Goal: Task Accomplishment & Management: Manage account settings

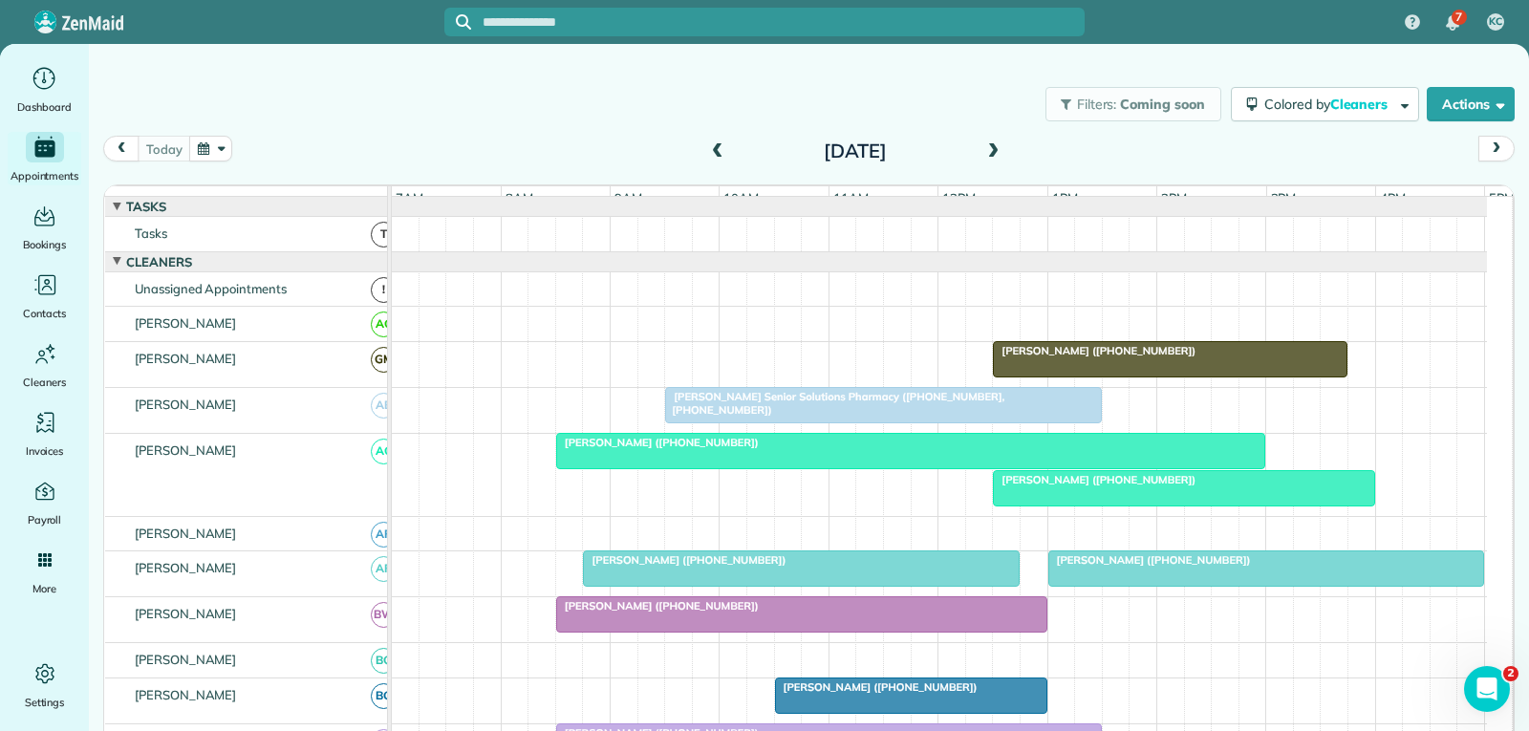
scroll to position [1051, 0]
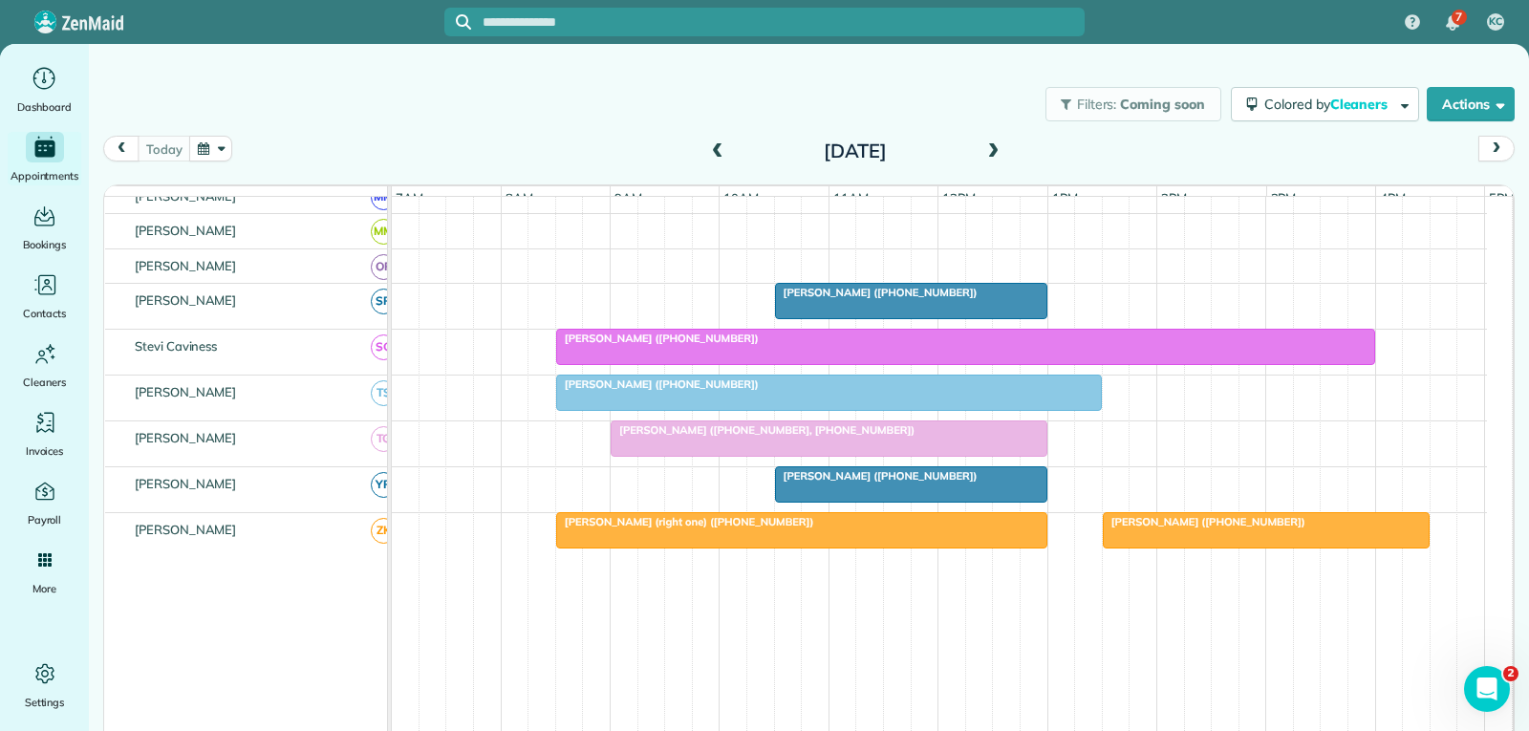
click at [965, 364] on div at bounding box center [965, 347] width 817 height 34
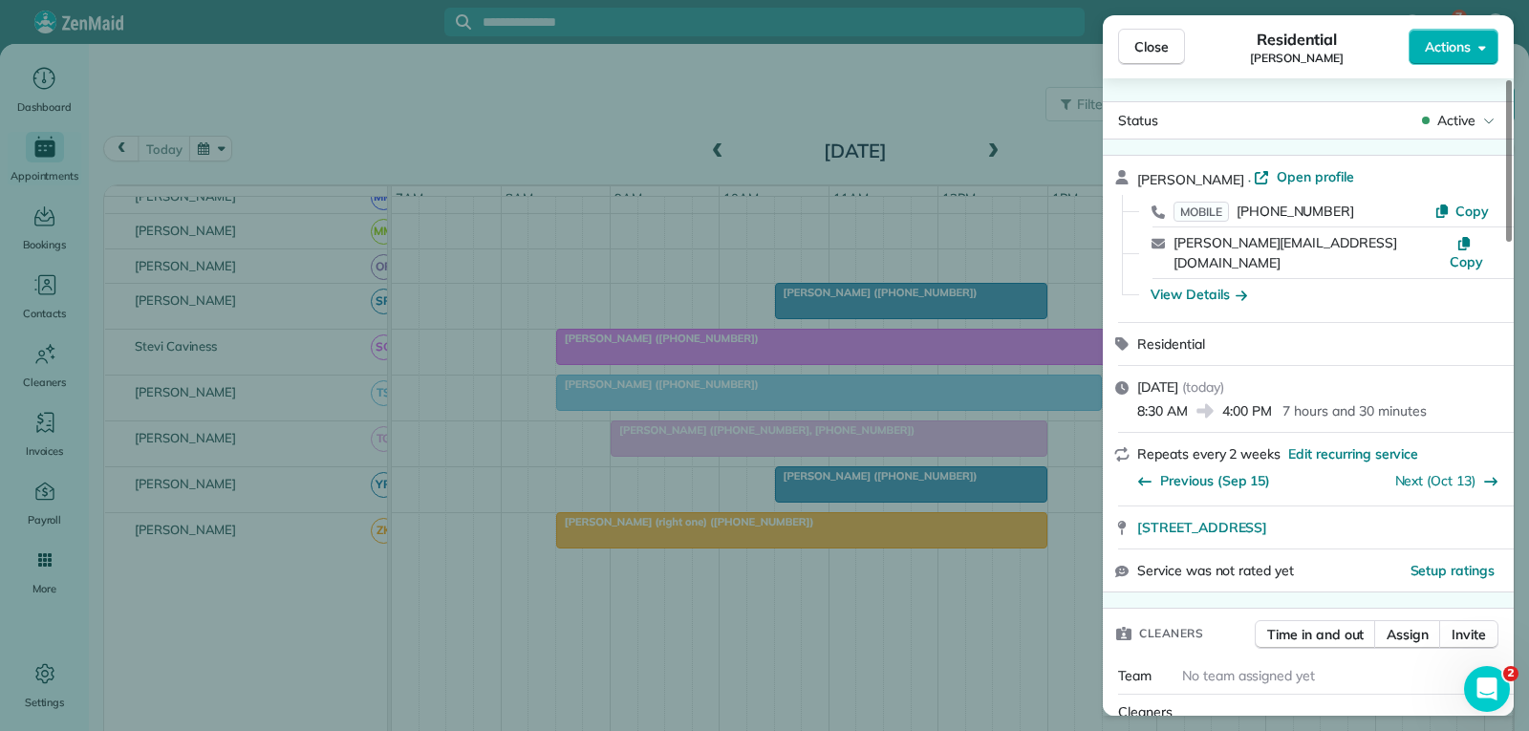
scroll to position [191, 0]
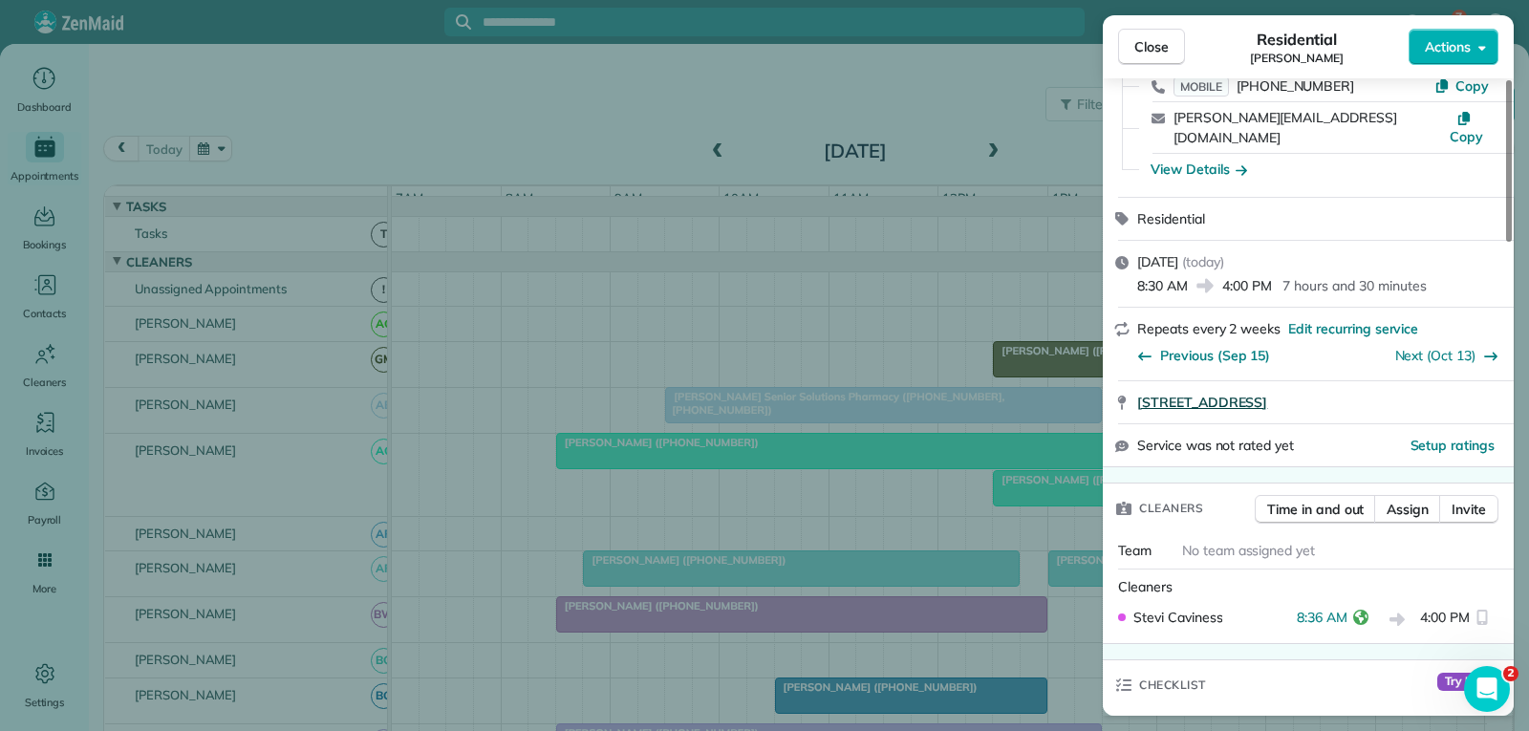
scroll to position [191, 0]
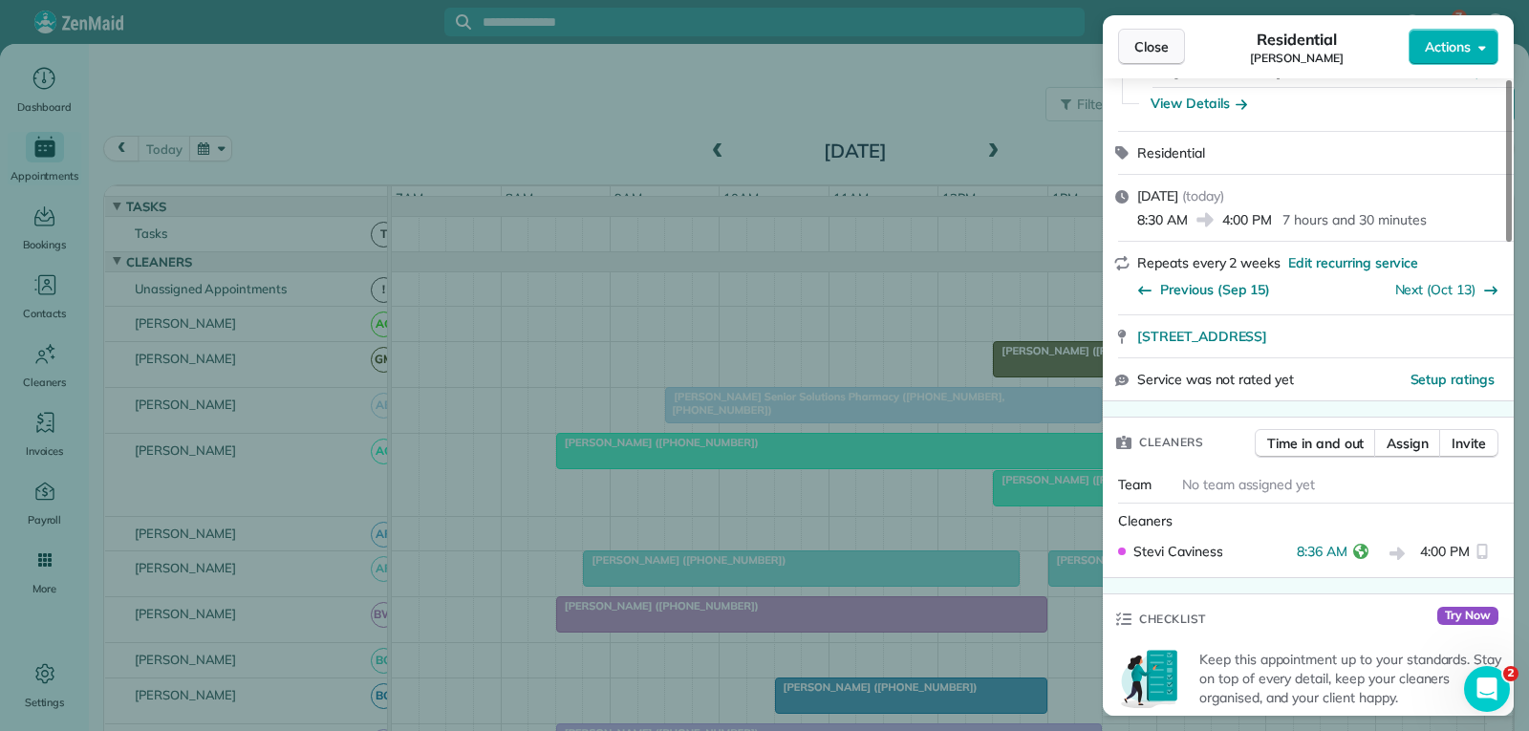
click at [1150, 45] on span "Close" at bounding box center [1151, 46] width 34 height 19
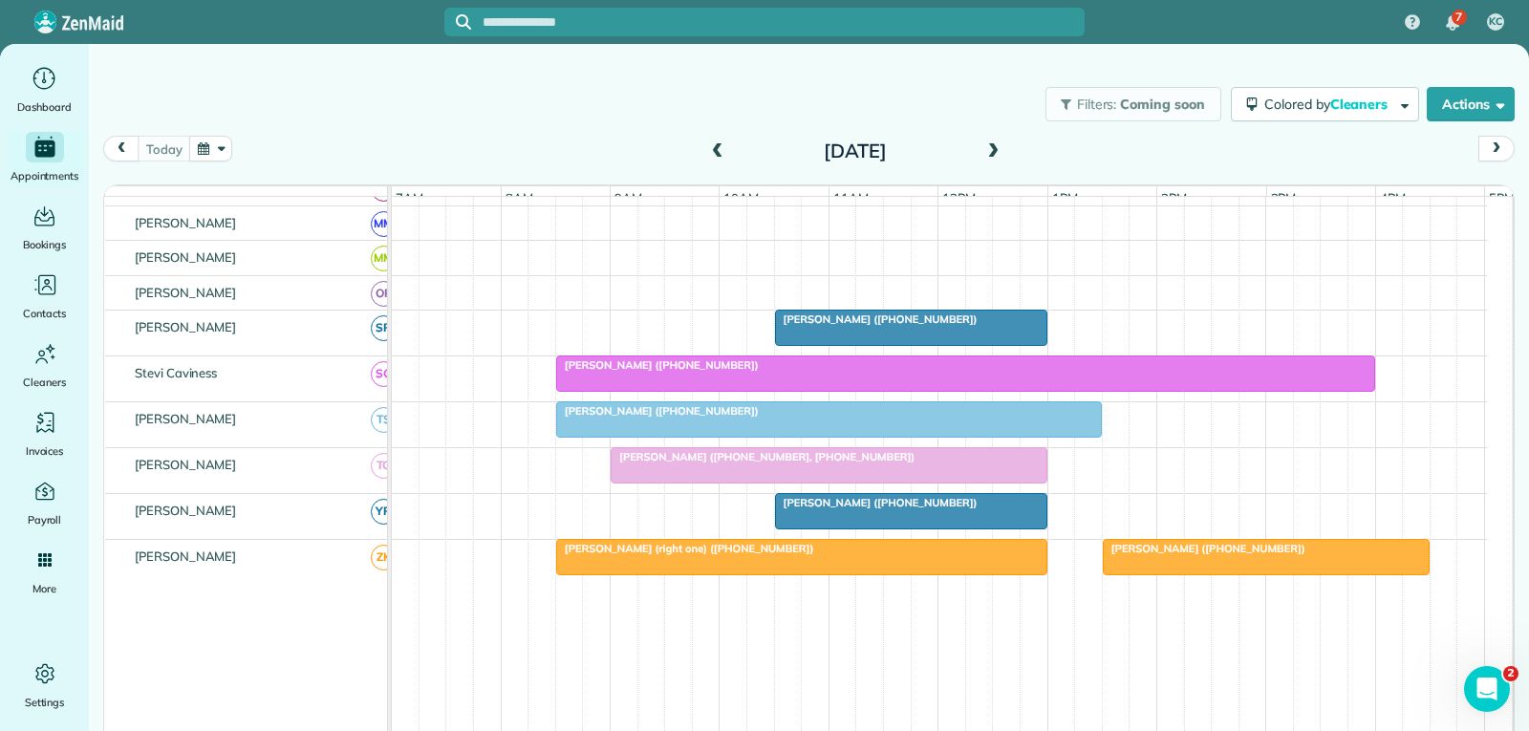
scroll to position [1051, 0]
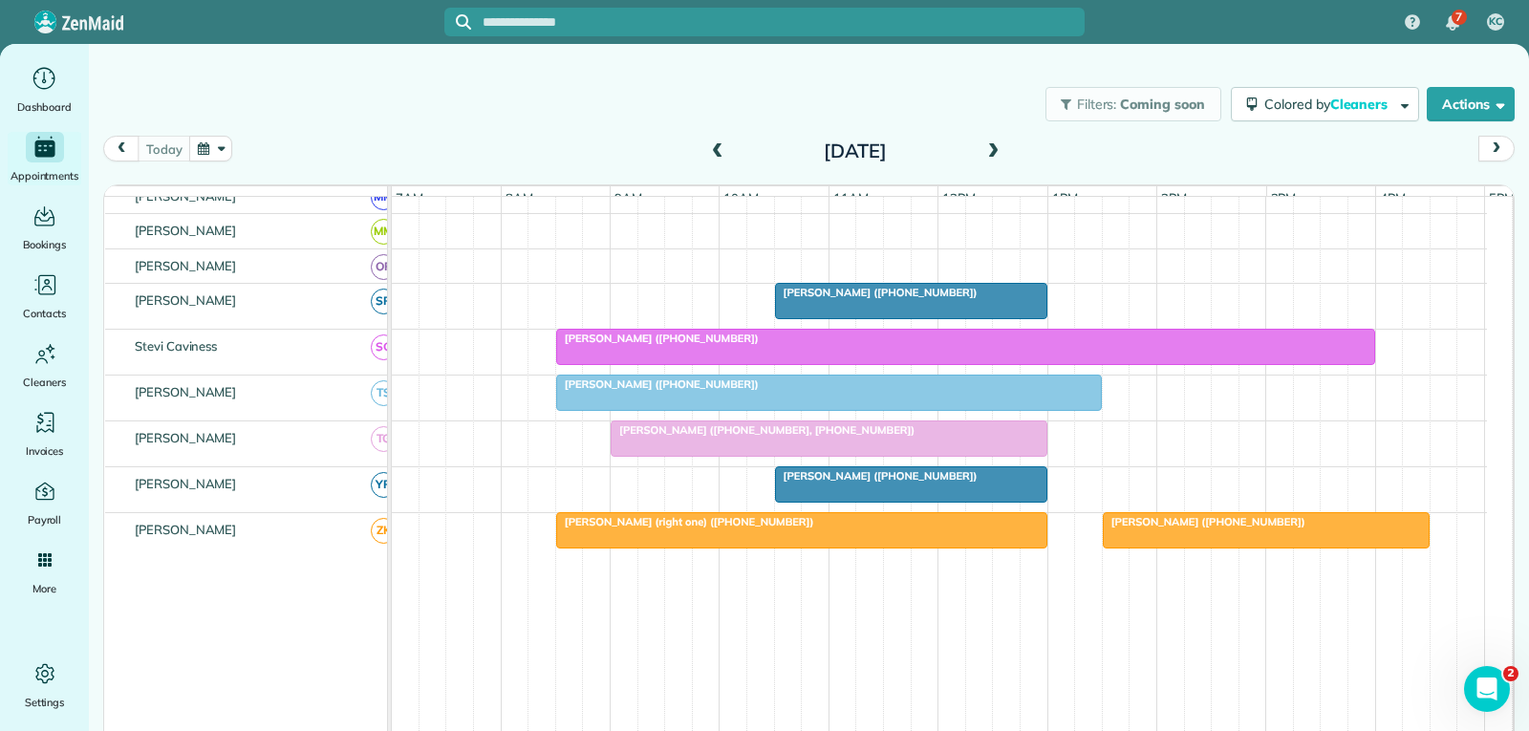
click at [1111, 364] on div at bounding box center [965, 347] width 817 height 34
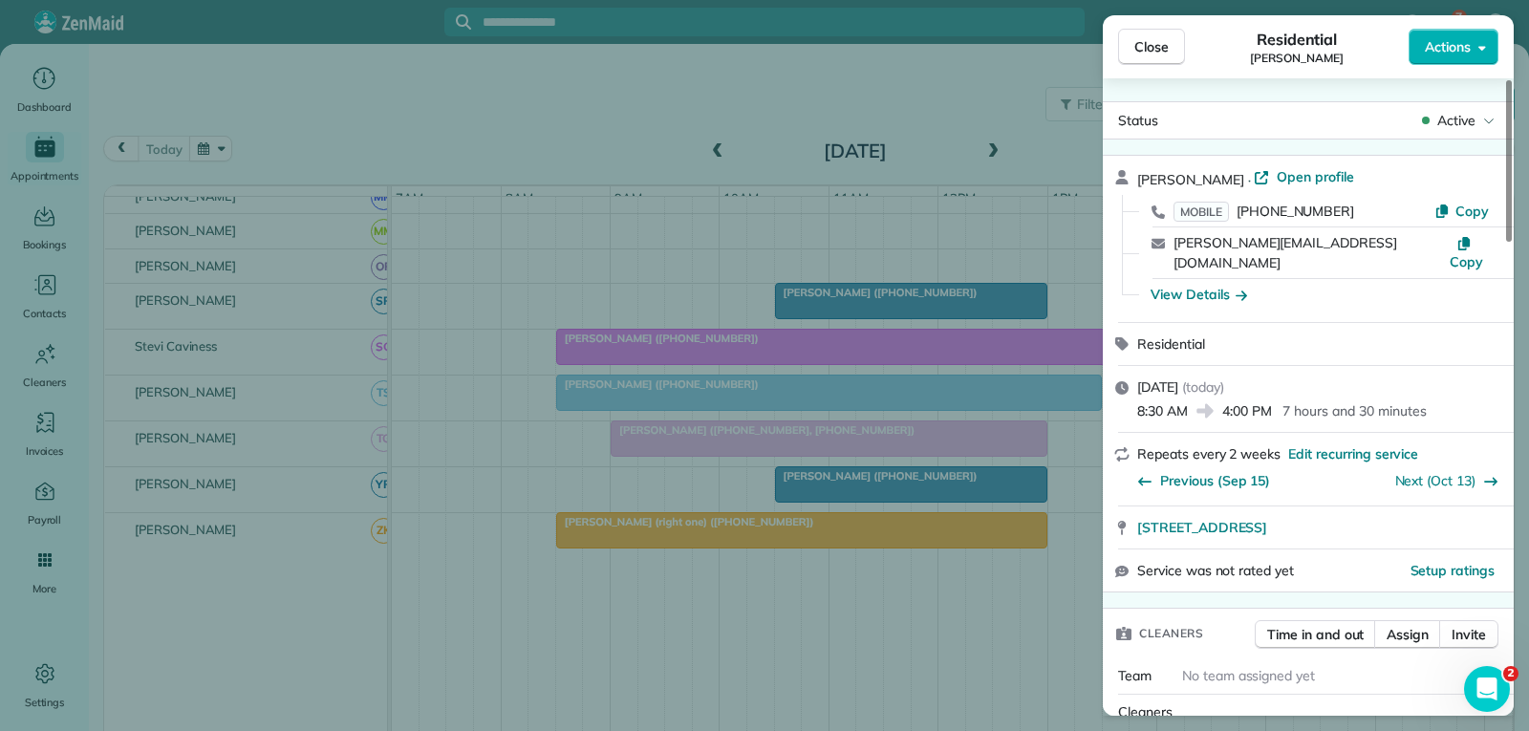
scroll to position [96, 0]
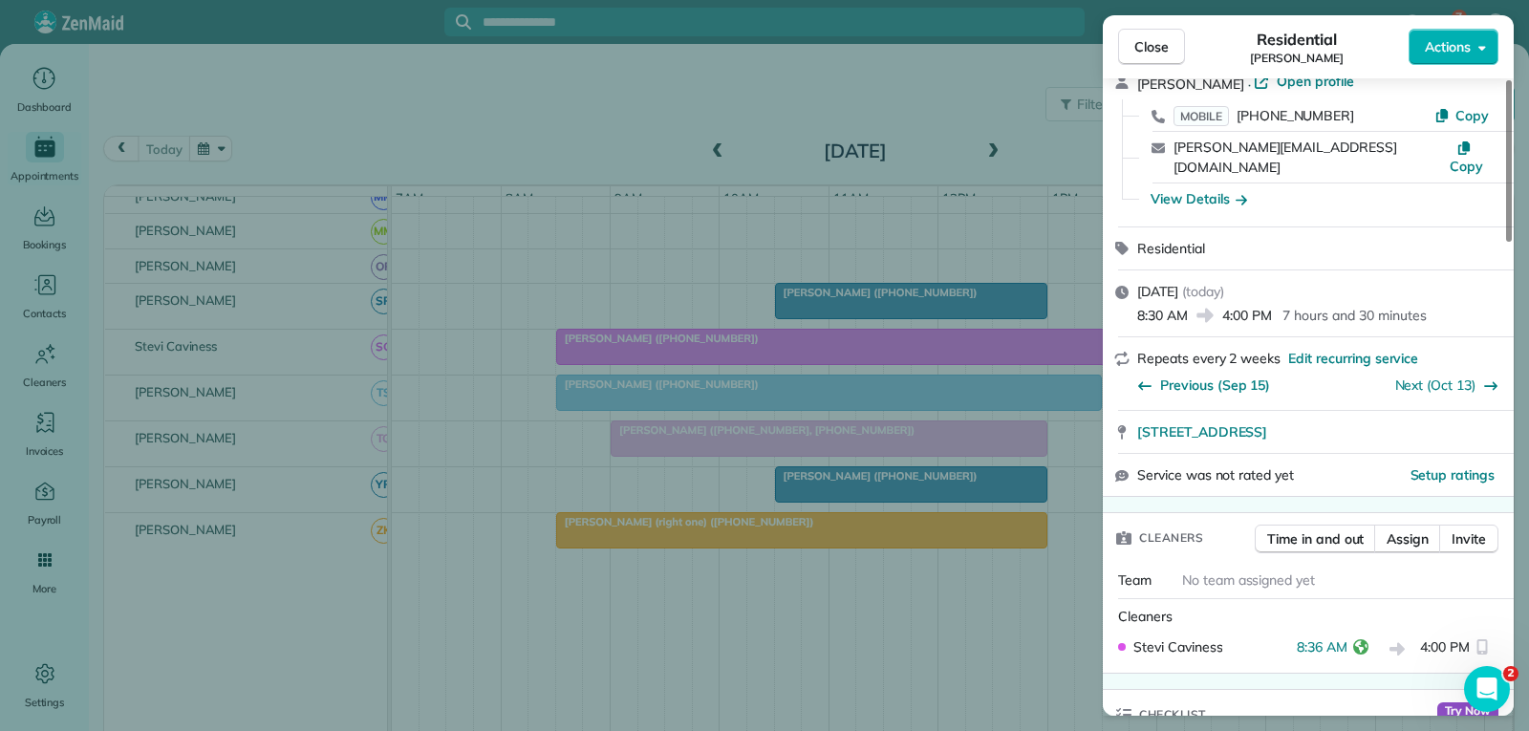
click at [1170, 53] on button "Close" at bounding box center [1151, 47] width 67 height 36
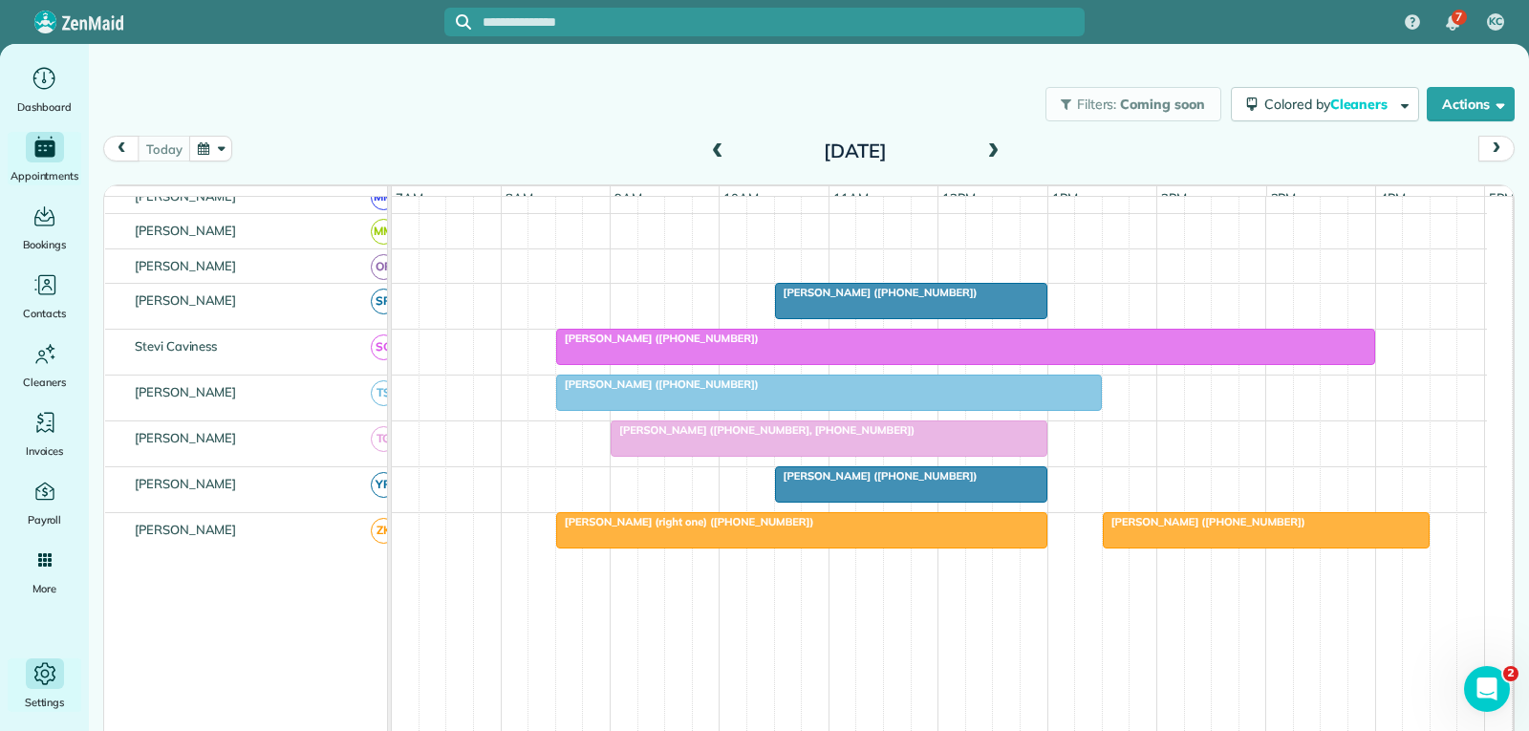
click at [42, 671] on icon "Main" at bounding box center [44, 674] width 9 height 9
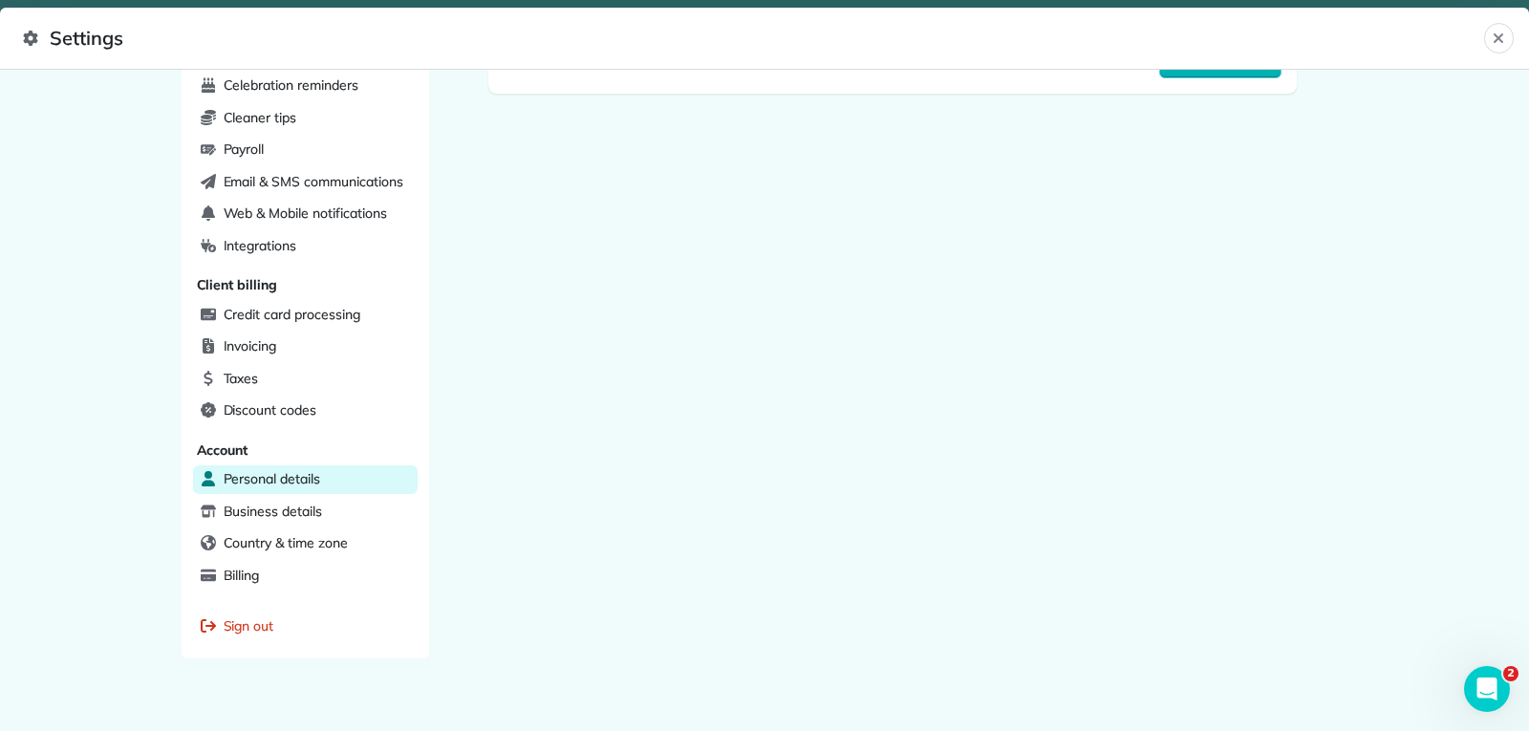
scroll to position [507, 0]
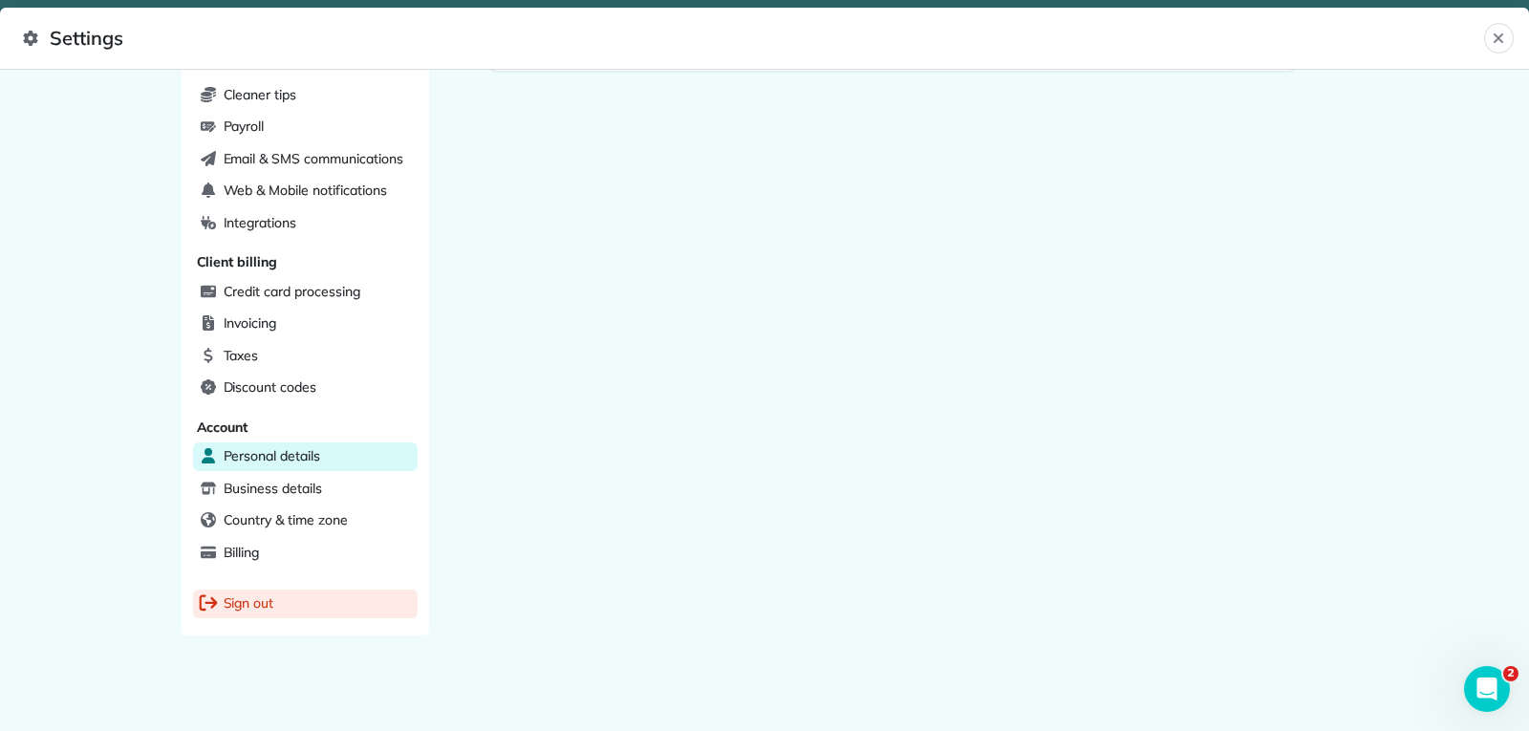
click at [236, 600] on span "Sign out" at bounding box center [249, 602] width 51 height 19
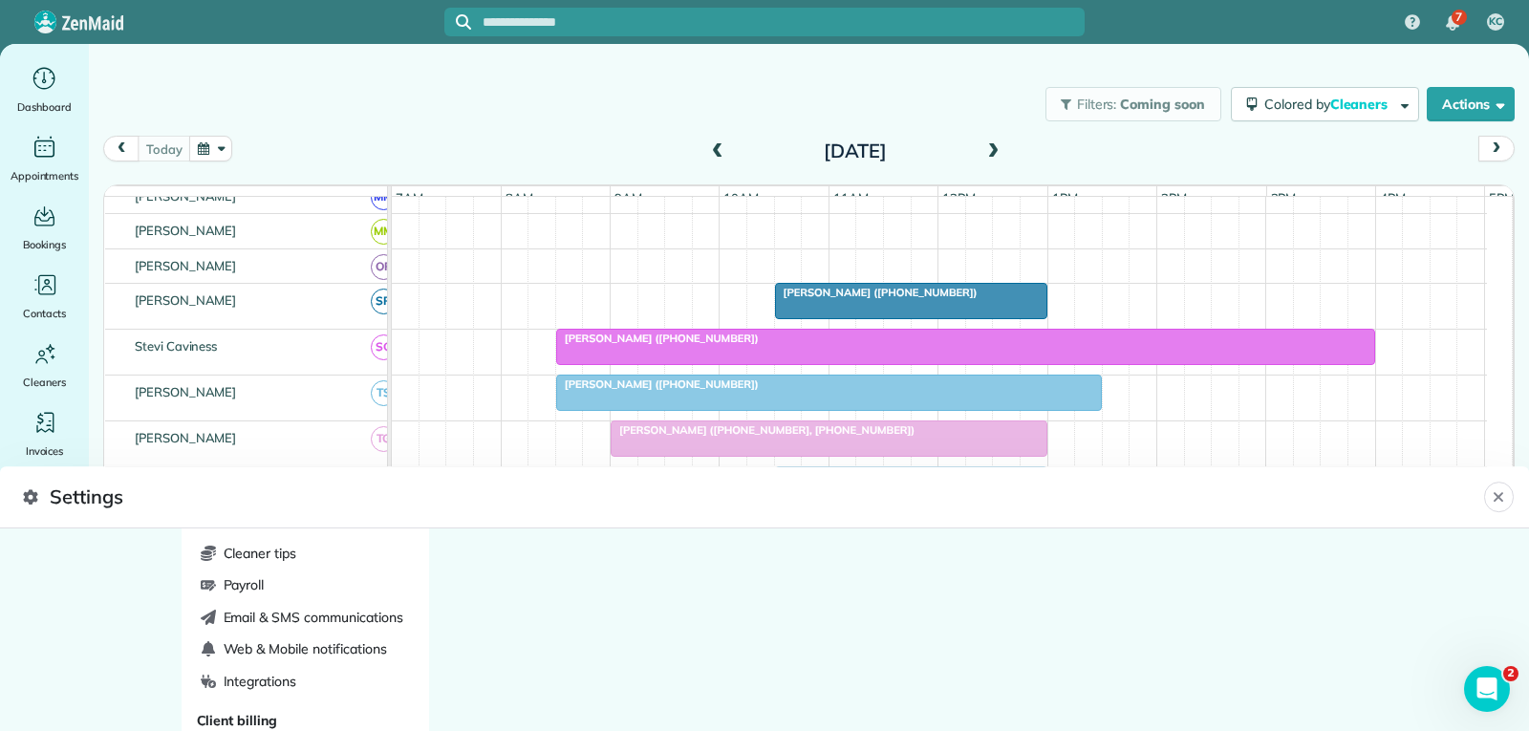
scroll to position [37, 0]
